Goal: Check status: Check status

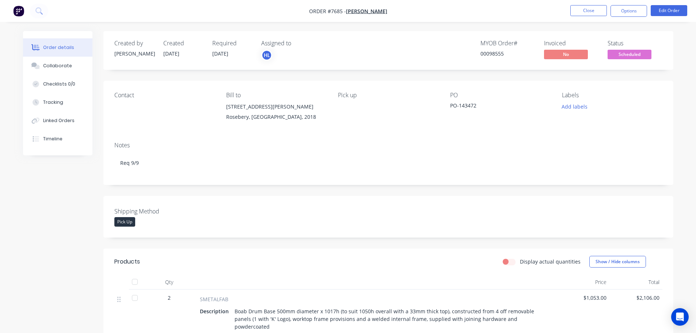
click at [36, 208] on div "Created by [PERSON_NAME] Created [DATE] Required [DATE] Assigned to HL MYOB Ord…" at bounding box center [348, 260] width 651 height 459
click at [645, 57] on span "Scheduled" at bounding box center [630, 54] width 44 height 9
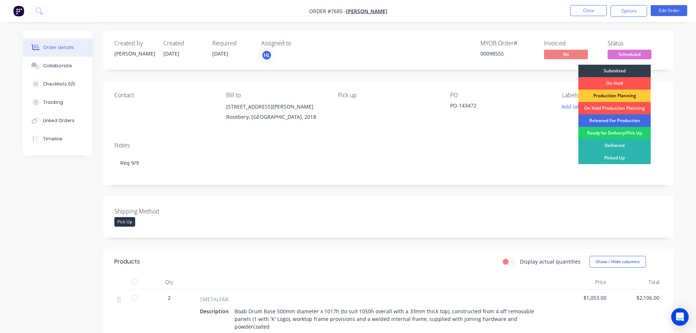
click at [607, 118] on div "Released For Production" at bounding box center [615, 120] width 72 height 12
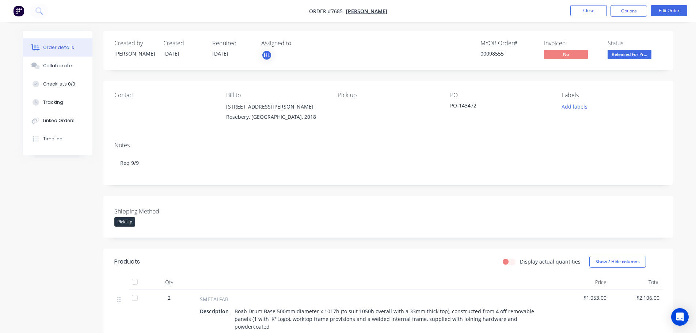
click at [37, 208] on div "Created by [PERSON_NAME] Created [DATE] Required [DATE] Assigned to HL MYOB Ord…" at bounding box center [348, 260] width 651 height 459
click at [17, 9] on img "button" at bounding box center [18, 10] width 11 height 11
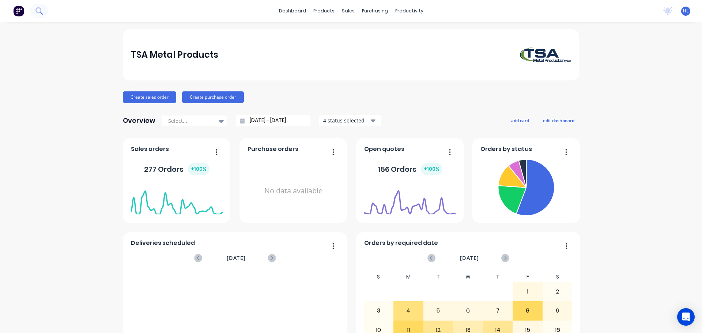
click at [34, 12] on button at bounding box center [39, 11] width 18 height 15
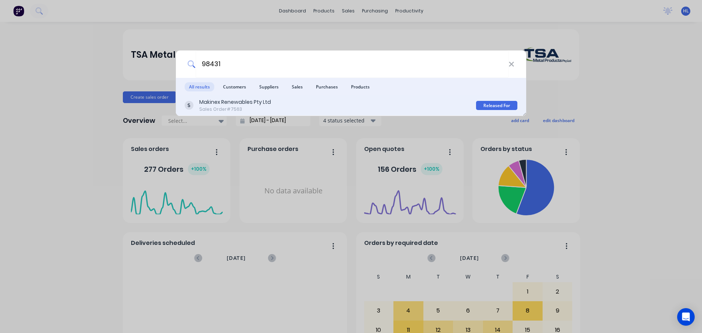
type input "98431"
click at [268, 104] on div "Makinex Renewables Pty Ltd" at bounding box center [235, 102] width 72 height 8
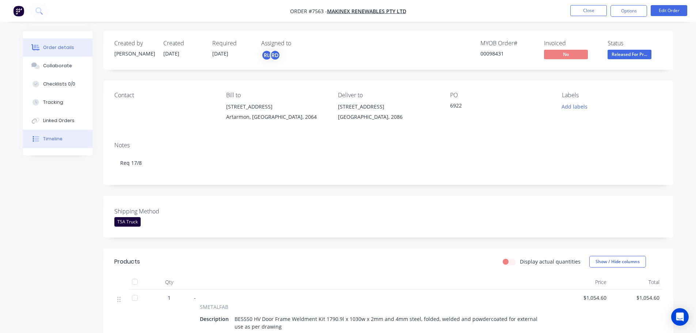
click at [52, 135] on button "Timeline" at bounding box center [57, 139] width 69 height 18
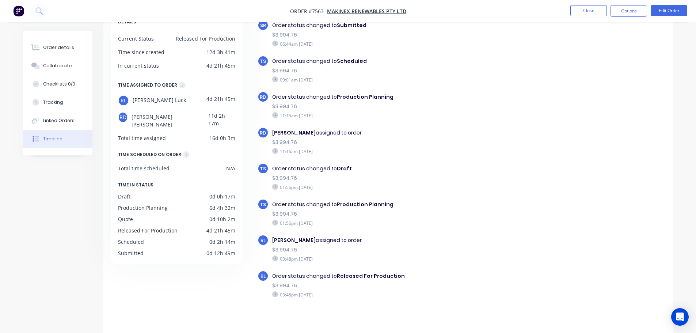
scroll to position [56, 0]
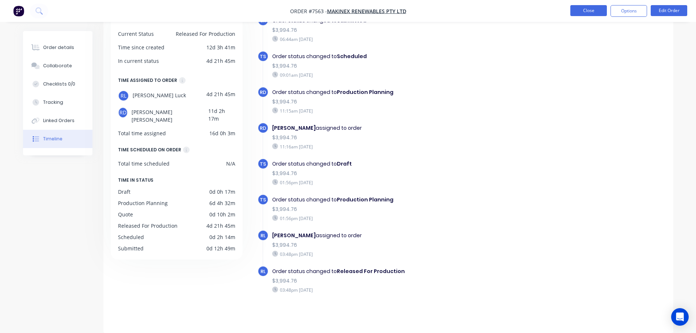
click at [581, 12] on button "Close" at bounding box center [589, 10] width 37 height 11
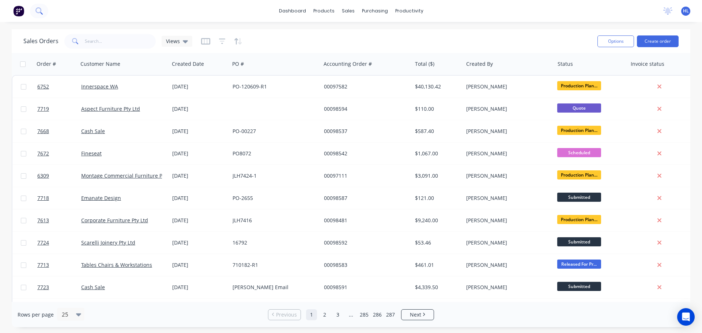
click at [38, 13] on icon at bounding box center [38, 10] width 6 height 6
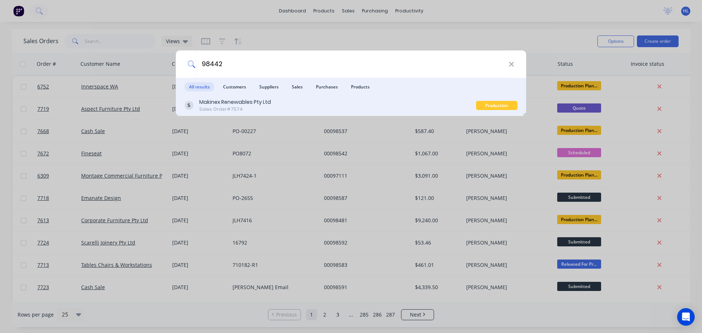
type input "98442"
click at [251, 110] on div "Sales Order #7574" at bounding box center [235, 109] width 72 height 7
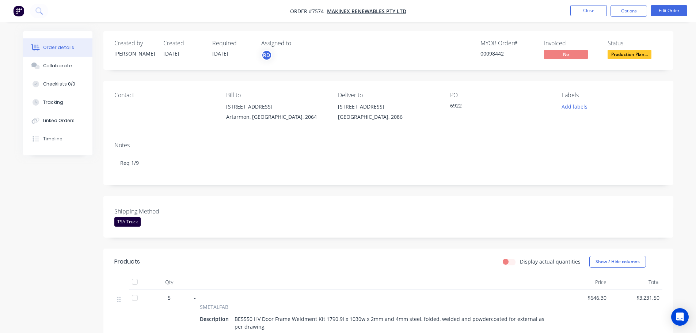
click at [15, 8] on img "button" at bounding box center [18, 10] width 11 height 11
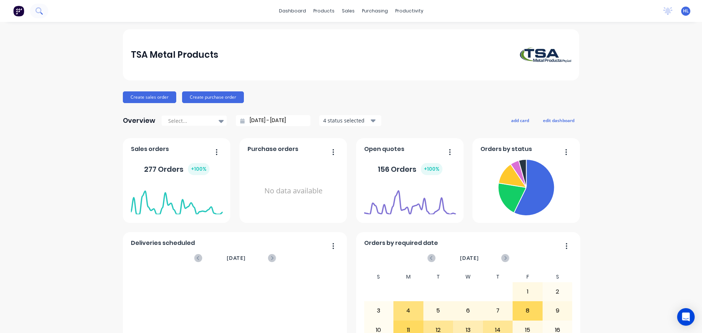
click at [37, 10] on icon at bounding box center [38, 10] width 7 height 7
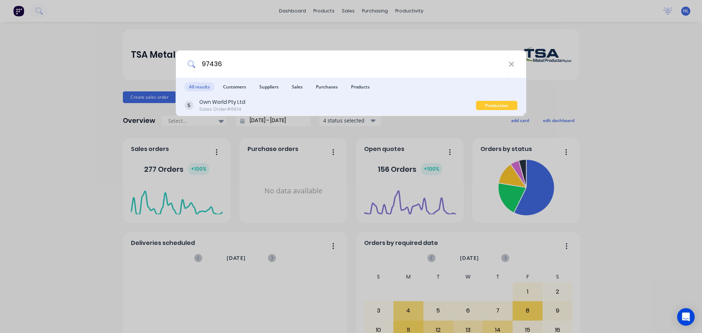
type input "97436"
click at [296, 109] on div "Own World Pty Ltd Sales Order #6614" at bounding box center [330, 105] width 291 height 14
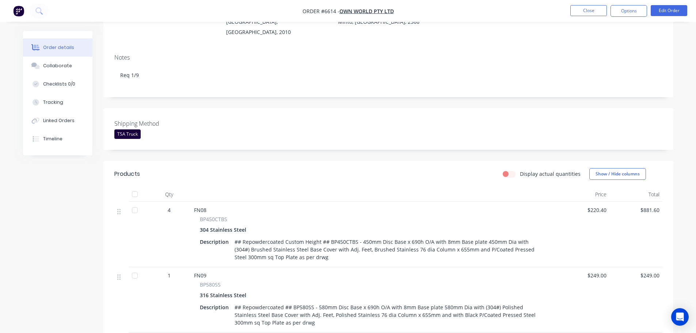
scroll to position [183, 0]
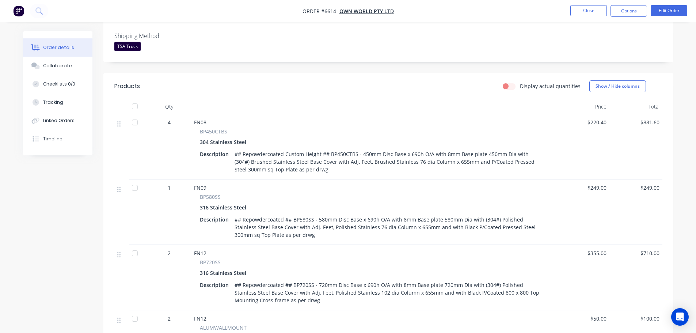
click at [18, 12] on img "button" at bounding box center [18, 10] width 11 height 11
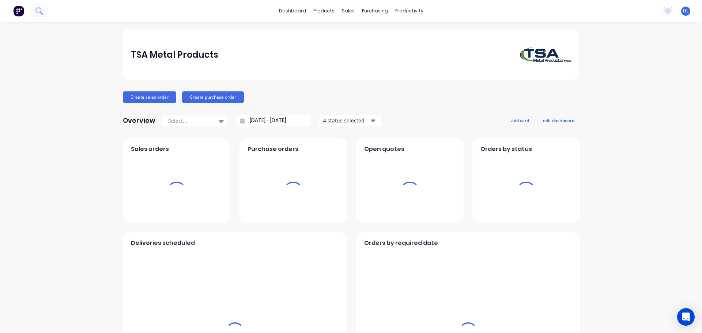
click at [38, 10] on icon at bounding box center [38, 10] width 7 height 7
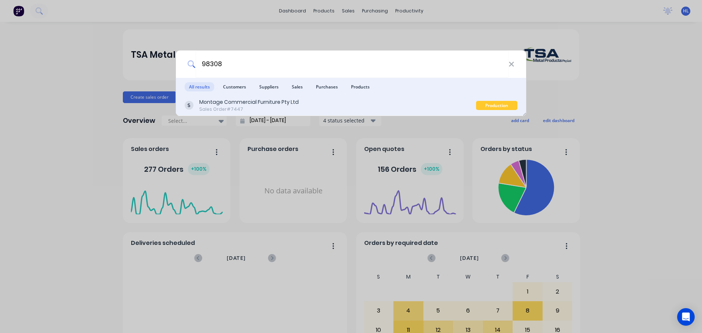
type input "98308"
click at [327, 105] on div "Montage Commercial Furniture Pty Ltd Sales Order #7447" at bounding box center [330, 105] width 291 height 14
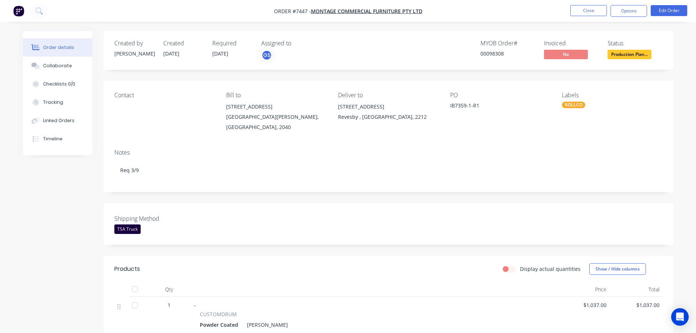
click at [19, 9] on img "button" at bounding box center [18, 10] width 11 height 11
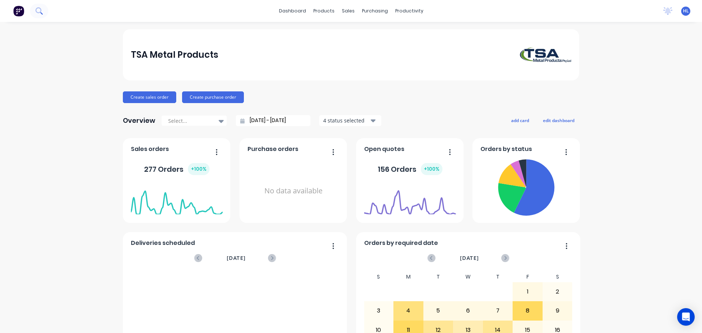
click at [39, 11] on icon at bounding box center [38, 10] width 7 height 7
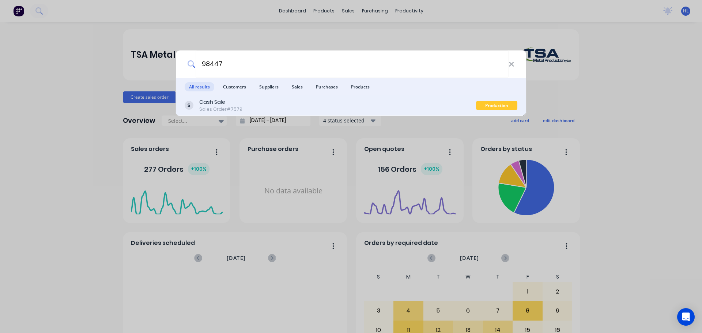
type input "98447"
click at [325, 106] on div "Cash Sale Sales Order #7579" at bounding box center [330, 105] width 291 height 14
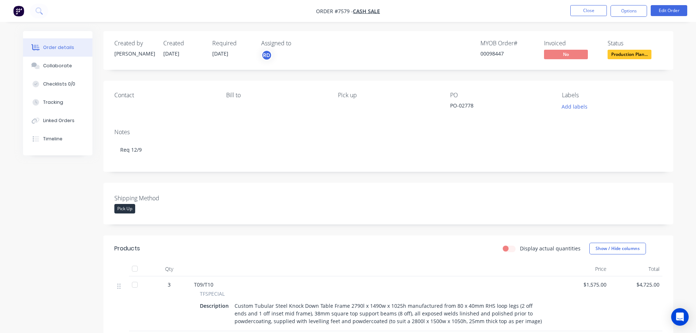
click at [17, 9] on img "button" at bounding box center [18, 10] width 11 height 11
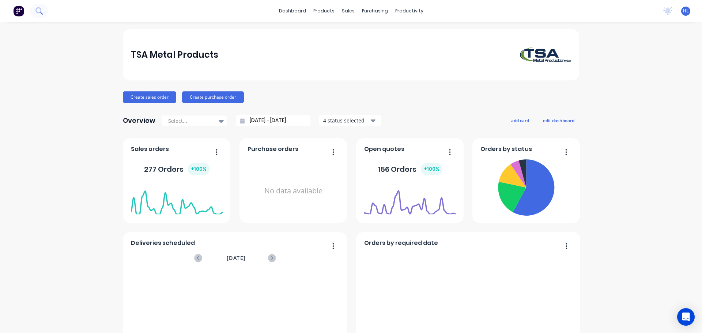
click at [38, 15] on button at bounding box center [39, 11] width 18 height 15
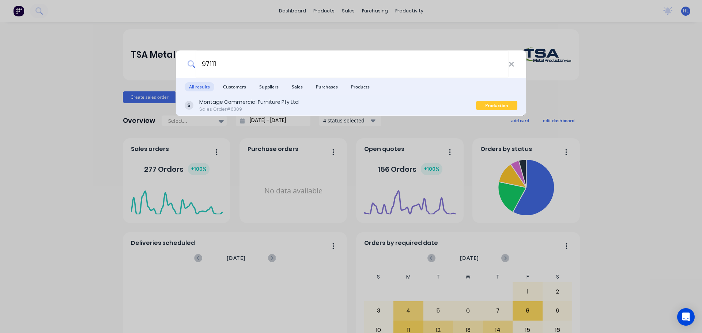
type input "97111"
click at [243, 104] on div "Montage Commercial Furniture Pty Ltd" at bounding box center [248, 102] width 99 height 8
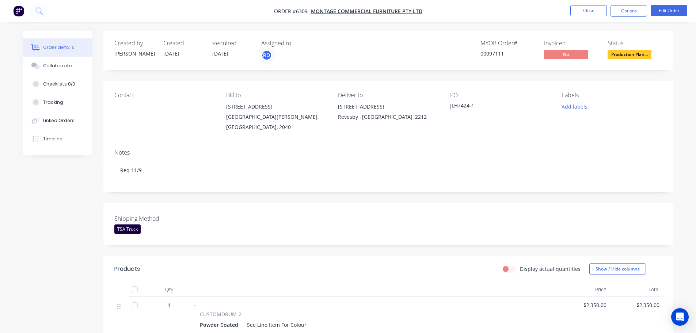
click at [16, 14] on img "button" at bounding box center [18, 10] width 11 height 11
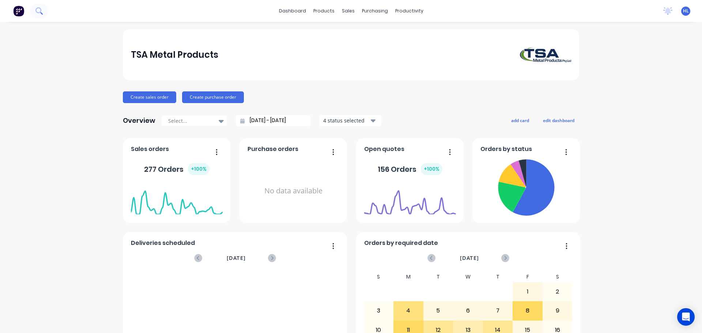
click at [42, 10] on icon at bounding box center [38, 10] width 7 height 7
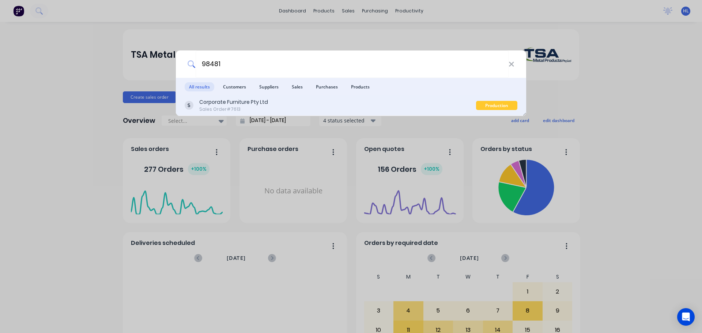
type input "98481"
click at [248, 103] on div "Corporate Furniture Pty Ltd" at bounding box center [233, 102] width 69 height 8
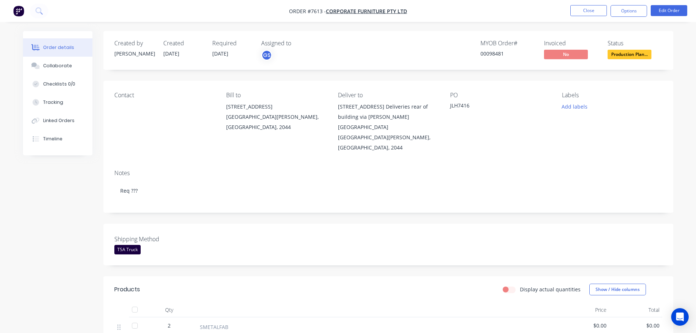
click at [19, 10] on img "button" at bounding box center [18, 10] width 11 height 11
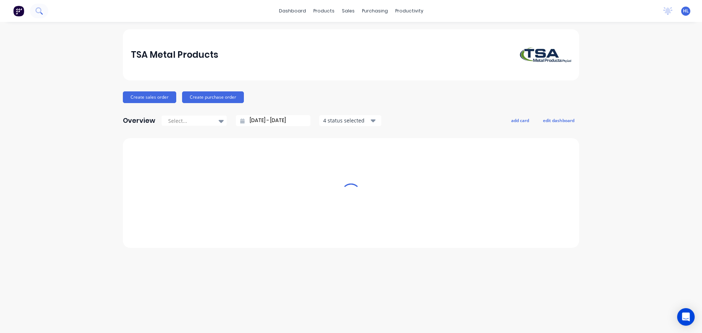
click at [39, 11] on icon at bounding box center [38, 10] width 7 height 7
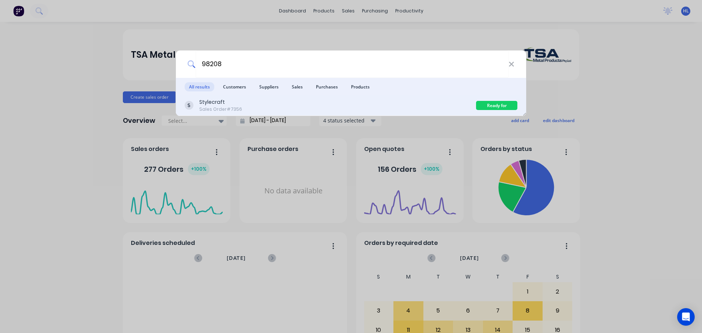
type input "98208"
click at [268, 101] on div "Stylecraft Sales Order #7356" at bounding box center [330, 105] width 291 height 14
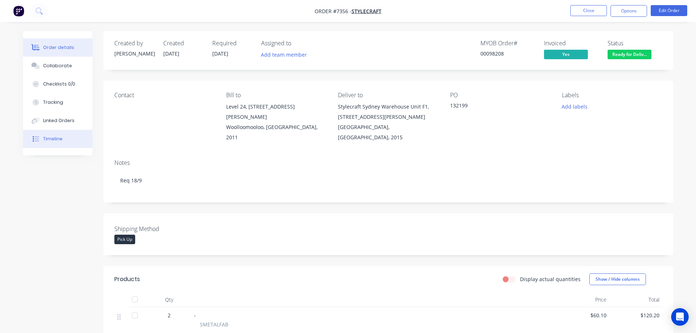
click at [53, 137] on div "Timeline" at bounding box center [52, 139] width 19 height 7
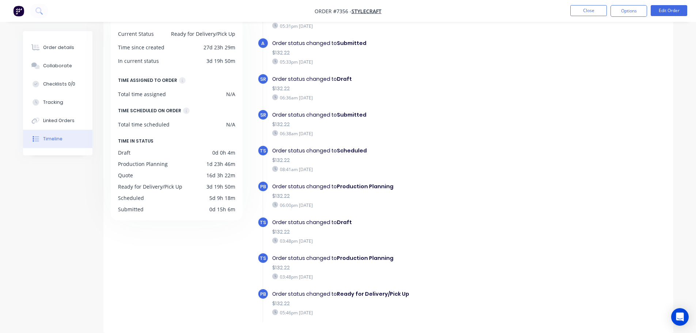
scroll to position [128, 0]
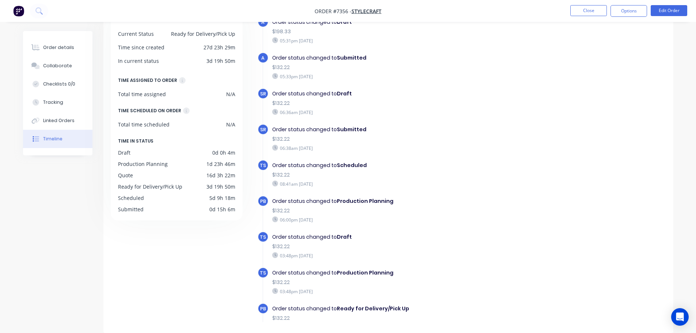
click at [13, 8] on button "button" at bounding box center [18, 11] width 15 height 12
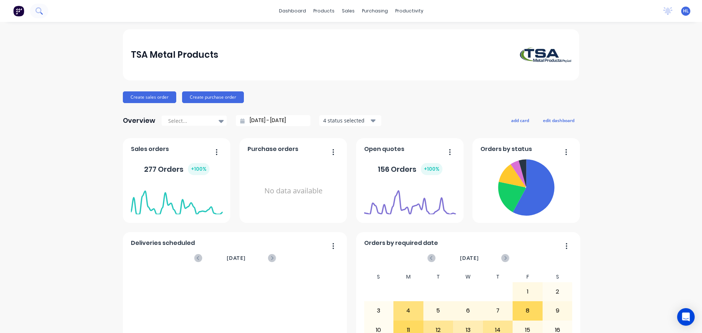
click at [41, 13] on icon at bounding box center [41, 13] width 3 height 3
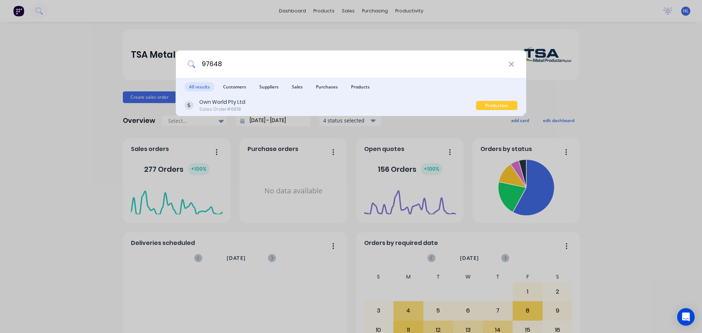
type input "97648"
click at [246, 106] on div "Own World Pty Ltd Sales Order #6818" at bounding box center [330, 105] width 291 height 14
